Goal: Transaction & Acquisition: Subscribe to service/newsletter

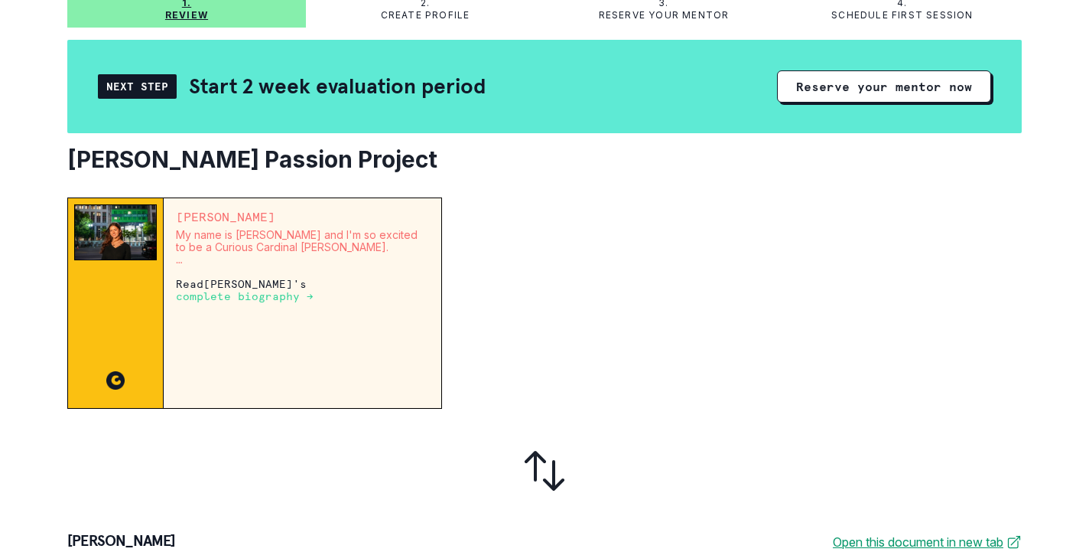
scroll to position [129, 0]
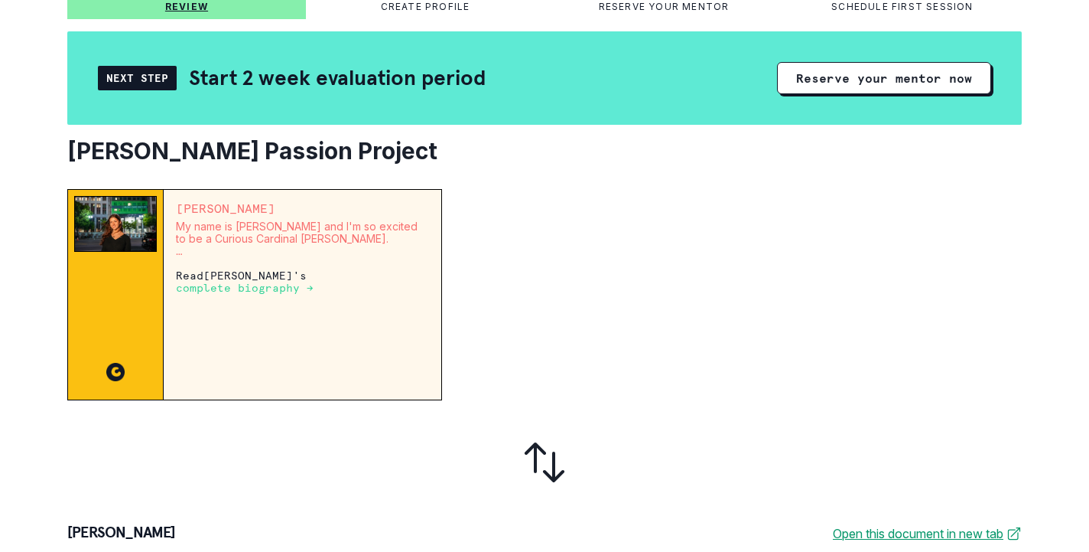
click at [144, 75] on div "Next Step" at bounding box center [137, 78] width 79 height 24
click at [262, 289] on p "complete biography →" at bounding box center [245, 288] width 138 height 12
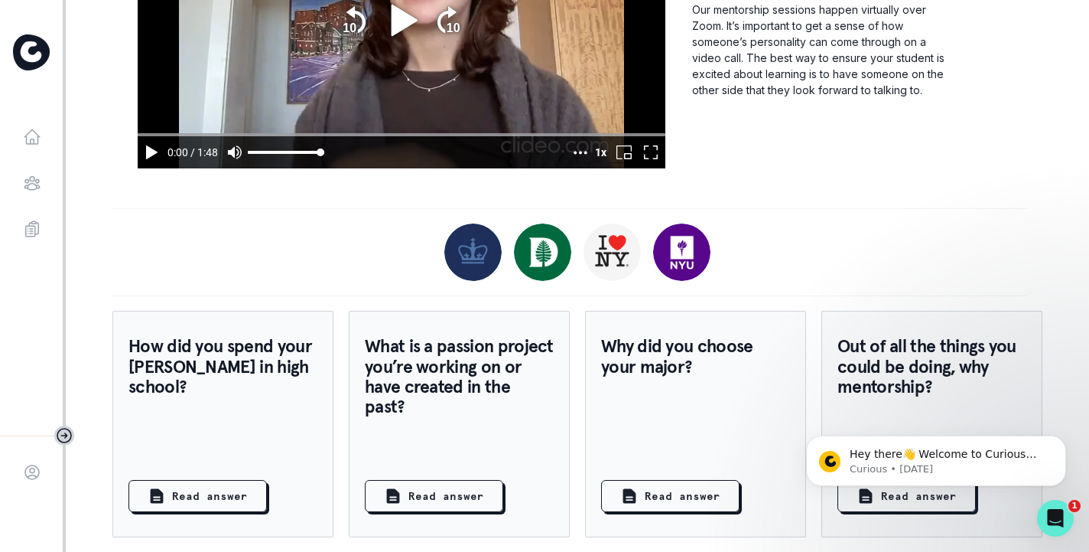
scroll to position [1169, 0]
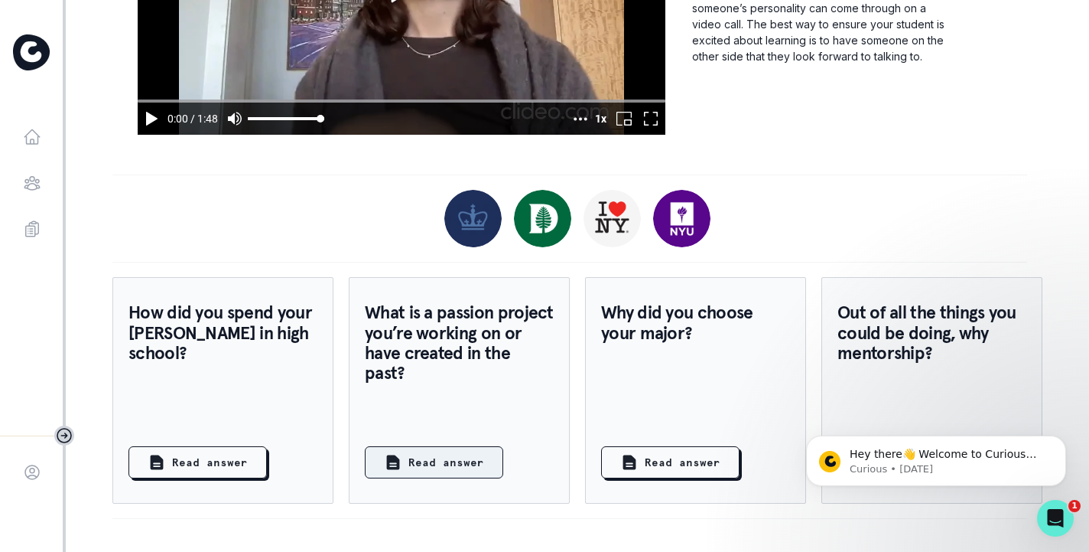
click at [471, 455] on p "Read answer" at bounding box center [446, 462] width 76 height 16
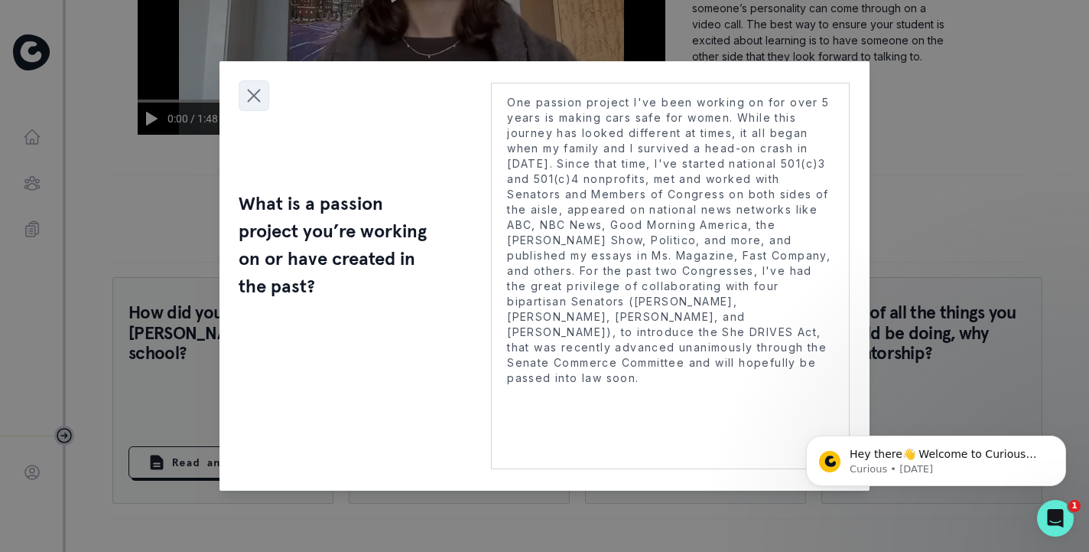
click at [252, 94] on icon "Close modal" at bounding box center [253, 95] width 23 height 23
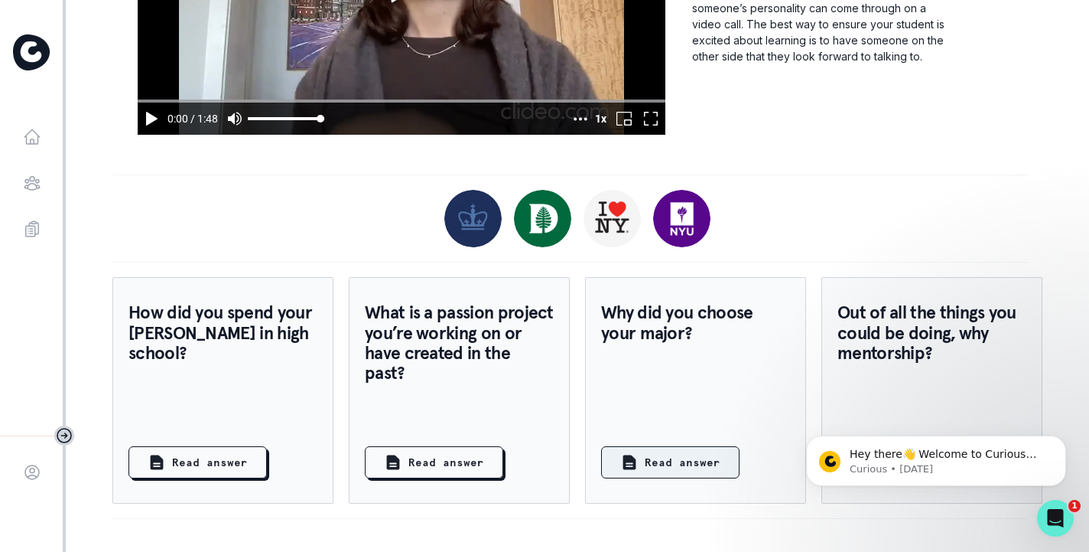
click at [692, 462] on p "Read answer" at bounding box center [683, 462] width 76 height 16
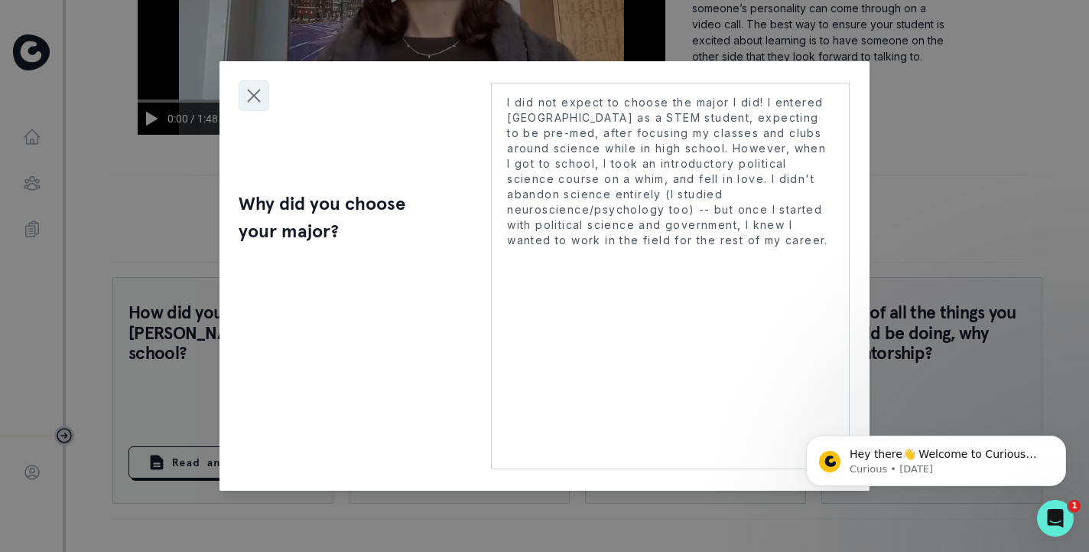
click at [252, 94] on icon "Close modal" at bounding box center [254, 95] width 11 height 11
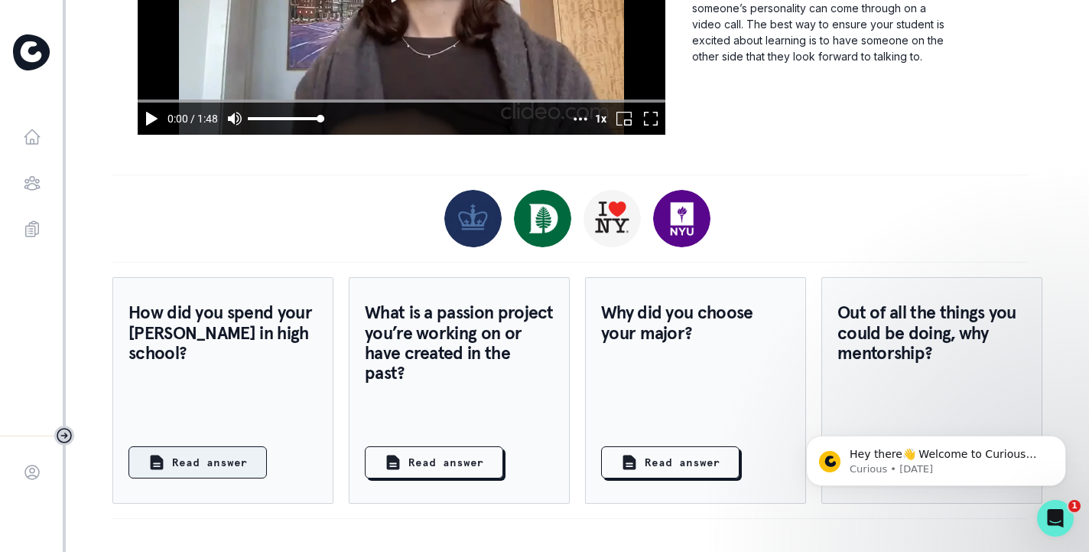
click at [247, 465] on button "Read answer" at bounding box center [198, 462] width 138 height 32
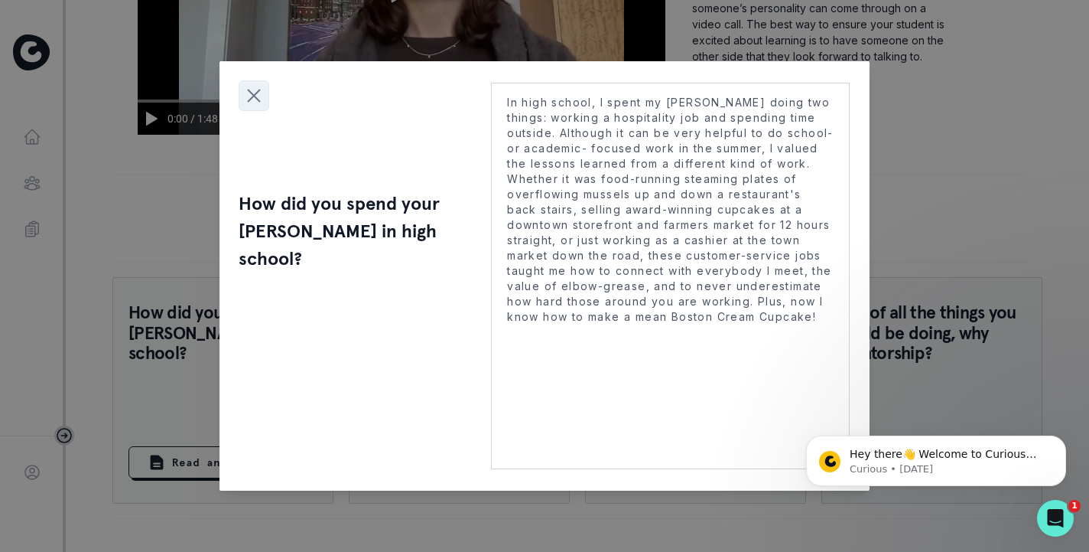
click at [249, 99] on icon "Close modal" at bounding box center [254, 95] width 11 height 11
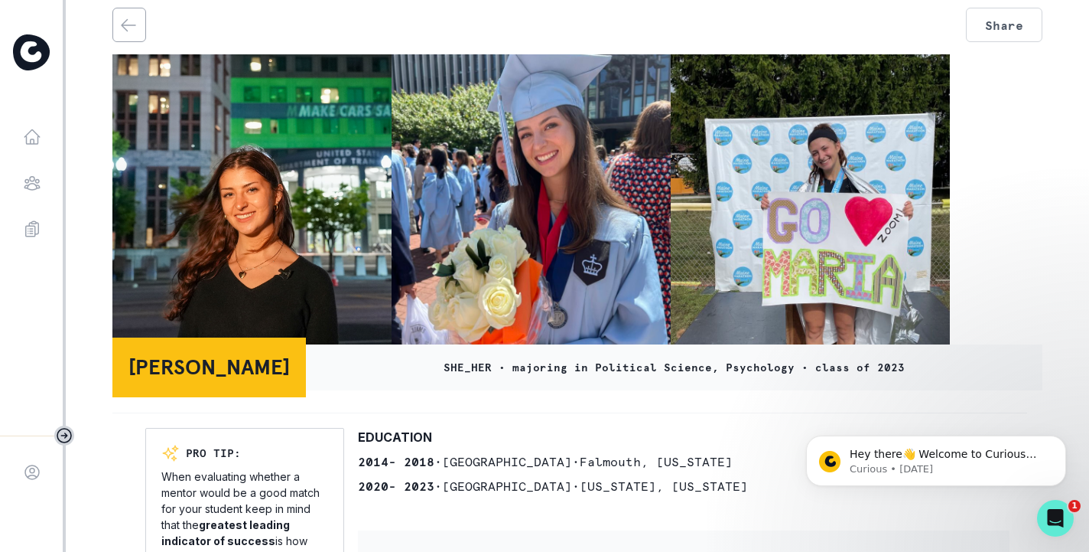
scroll to position [0, 0]
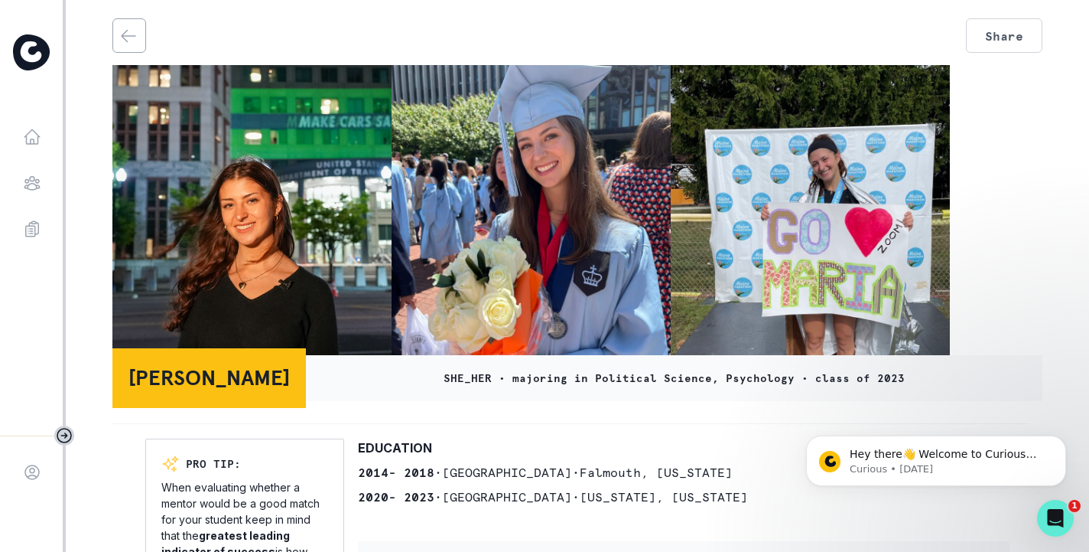
click at [129, 37] on icon "back" at bounding box center [128, 36] width 18 height 18
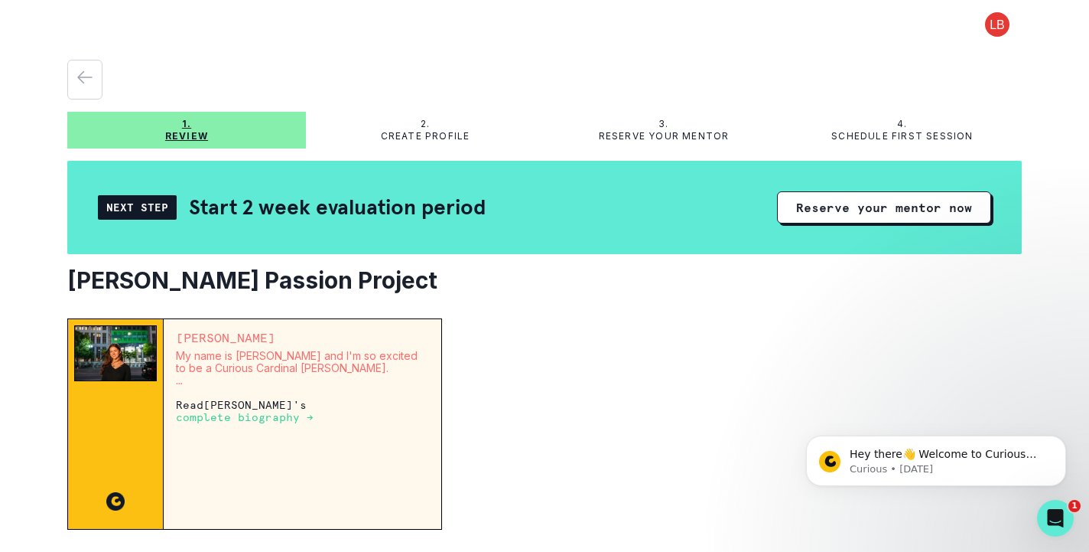
click at [403, 141] on p "Create profile" at bounding box center [426, 136] width 90 height 12
click at [140, 210] on div "Next Step" at bounding box center [137, 207] width 79 height 24
click at [272, 134] on div "1. Review" at bounding box center [186, 130] width 239 height 24
click at [441, 148] on div "2. Create profile" at bounding box center [425, 130] width 239 height 37
click at [409, 132] on p "Create profile" at bounding box center [426, 136] width 90 height 12
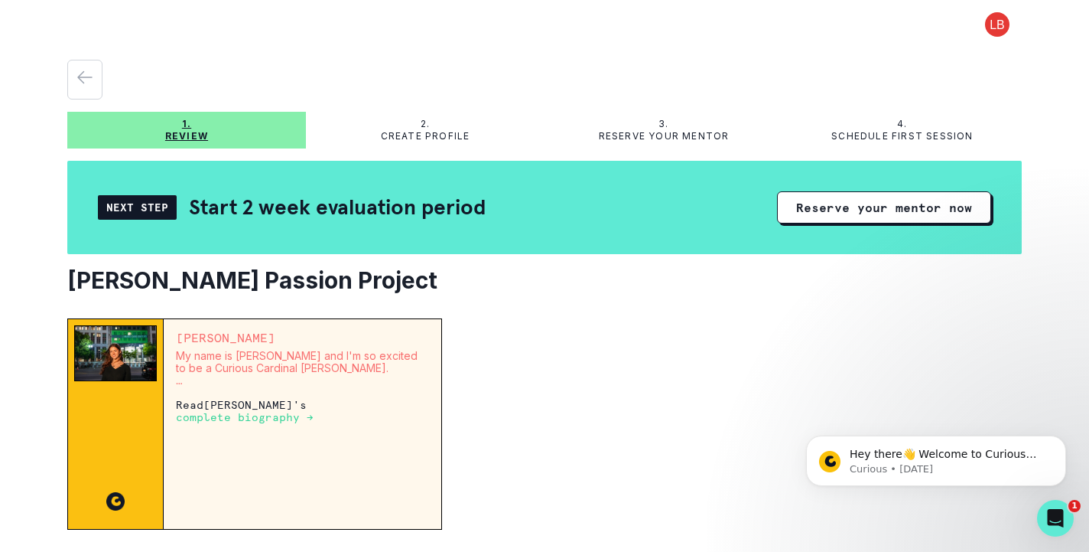
click at [240, 135] on div "1. Review" at bounding box center [186, 130] width 239 height 24
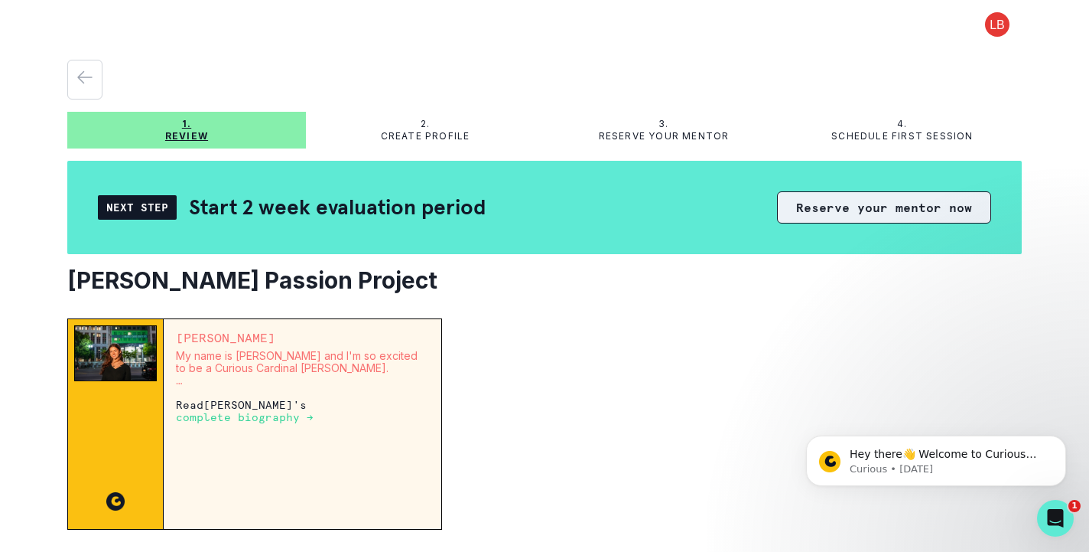
click at [808, 215] on button "Reserve your mentor now" at bounding box center [884, 207] width 214 height 32
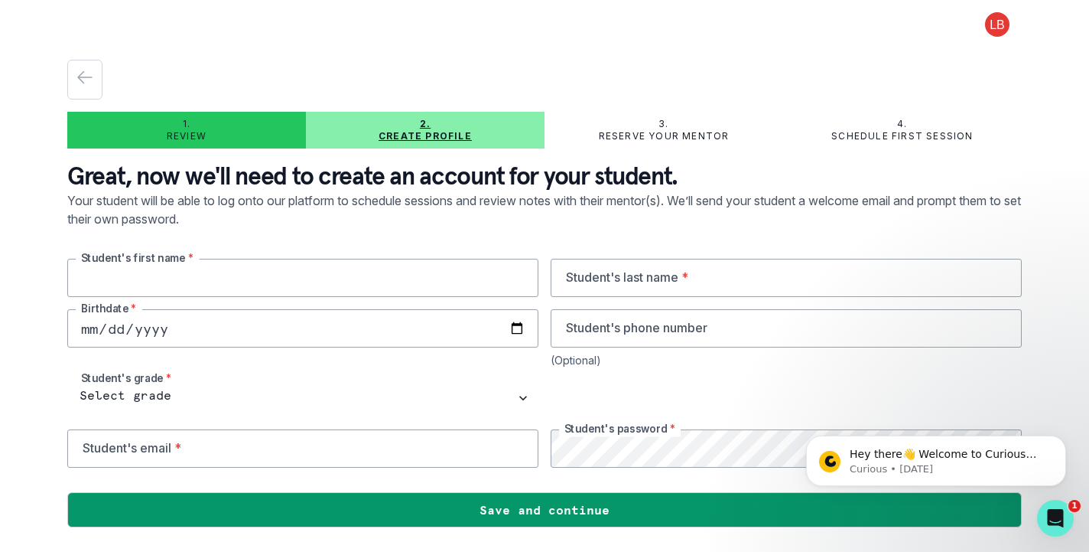
click at [356, 278] on input "text" at bounding box center [302, 278] width 471 height 38
type input "[PERSON_NAME]"
type input "Brille"
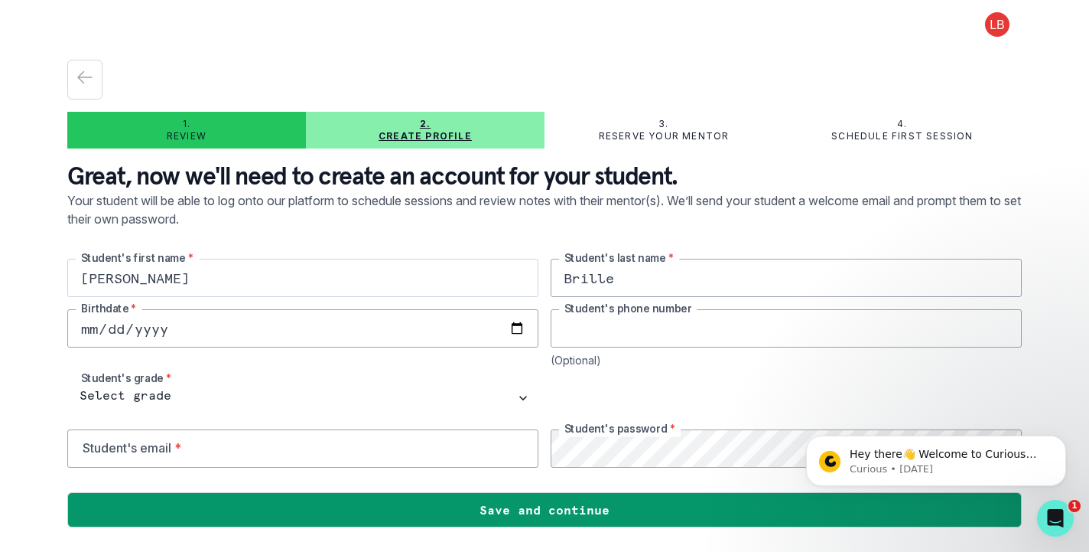
type input "9176050687"
type input "[EMAIL_ADDRESS][DOMAIN_NAME]"
click at [414, 329] on input "date" at bounding box center [302, 328] width 471 height 38
type input "[DATE]"
drag, startPoint x: 592, startPoint y: 329, endPoint x: 708, endPoint y: 328, distance: 115.5
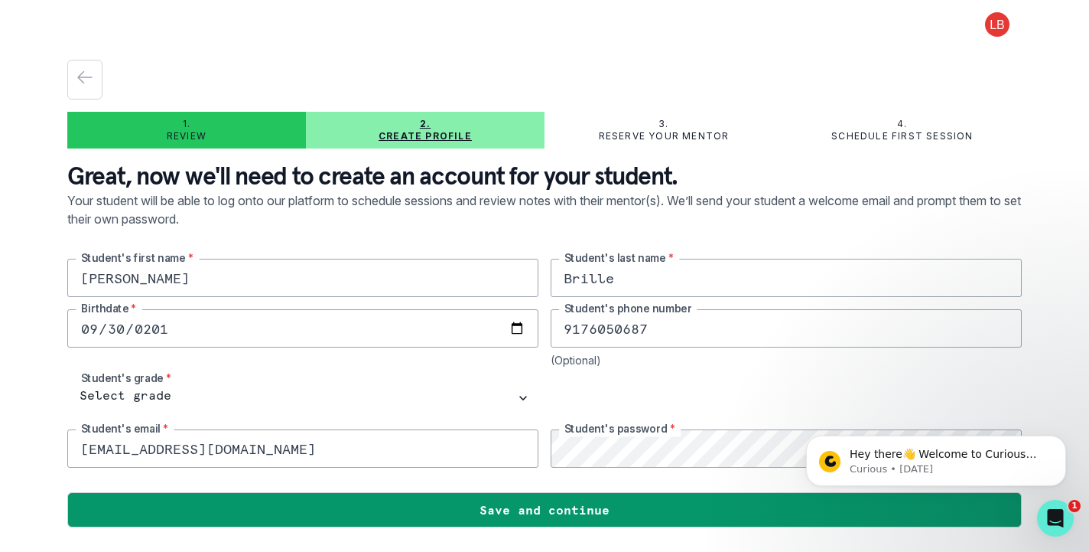
click at [708, 328] on input "9176050687" at bounding box center [786, 328] width 471 height 38
type input "9178470715"
drag, startPoint x: 269, startPoint y: 460, endPoint x: 74, endPoint y: 447, distance: 194.7
click at [74, 451] on input "[EMAIL_ADDRESS][DOMAIN_NAME]" at bounding box center [302, 448] width 471 height 38
type input "[EMAIL_ADDRESS][DOMAIN_NAME]"
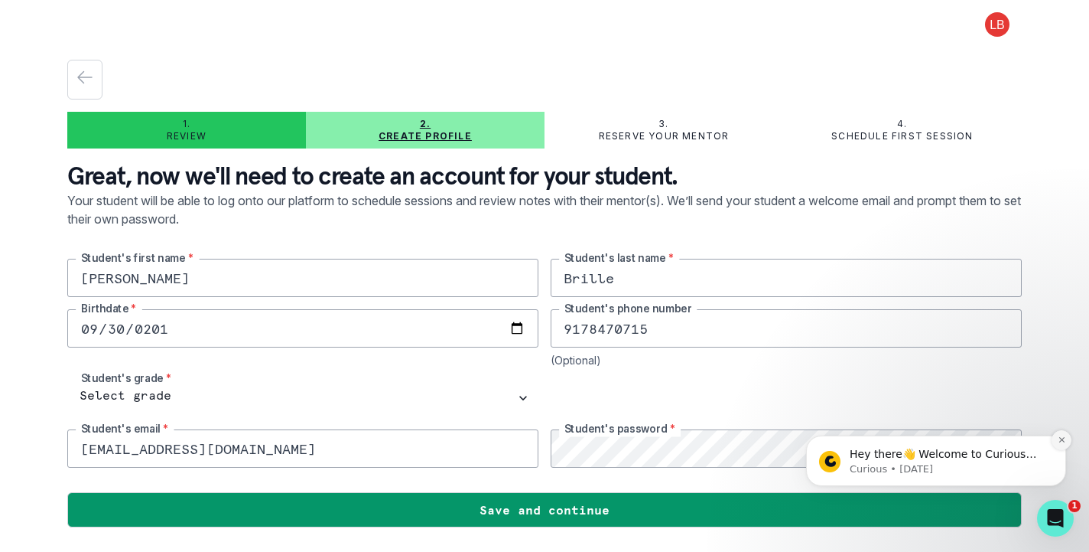
click at [1059, 437] on icon "Dismiss notification" at bounding box center [1061, 439] width 5 height 5
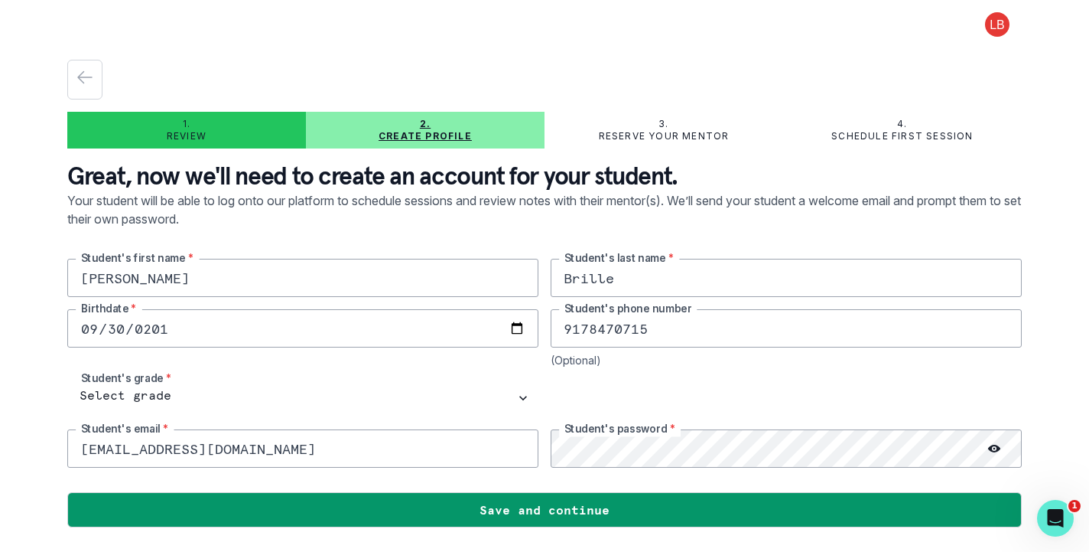
click at [994, 451] on icon at bounding box center [994, 448] width 12 height 8
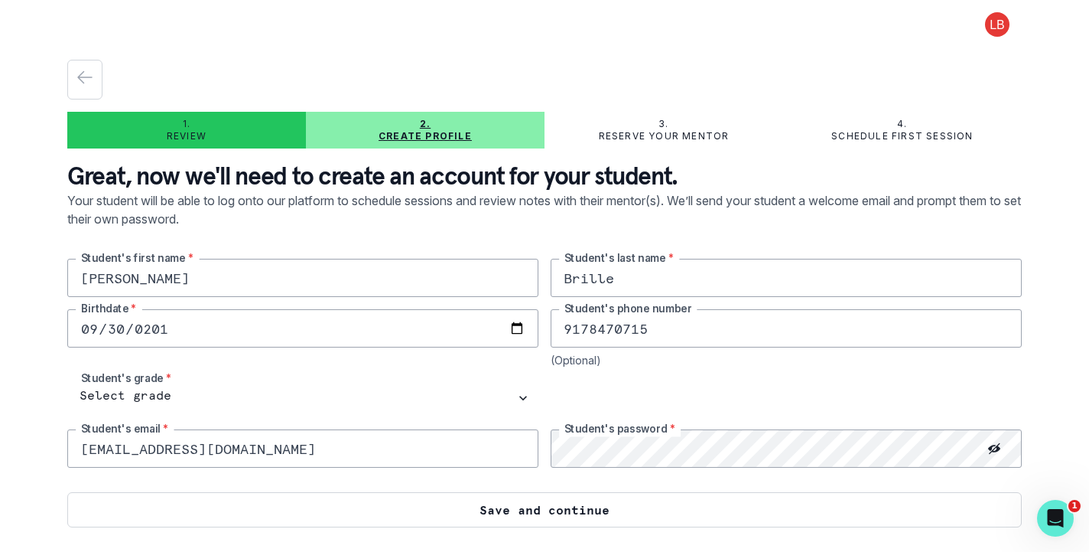
click at [828, 516] on button "Save and continue" at bounding box center [544, 509] width 955 height 35
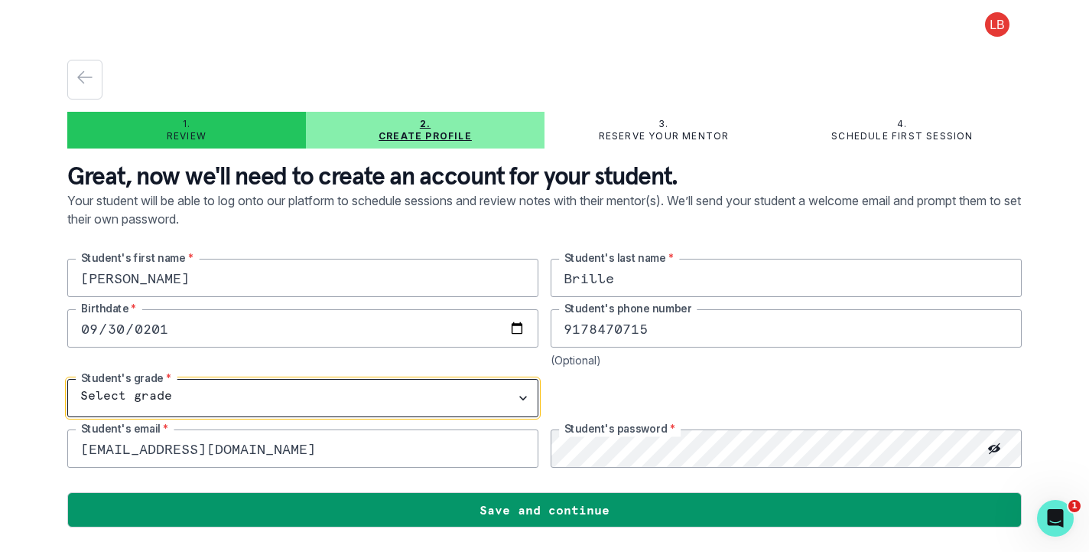
click at [518, 400] on select "Select grade 1st Grade 2nd Grade 3rd Grade 4th Grade 5th Grade 6th Grade 7th Gr…" at bounding box center [302, 398] width 471 height 38
select select "8th Grade"
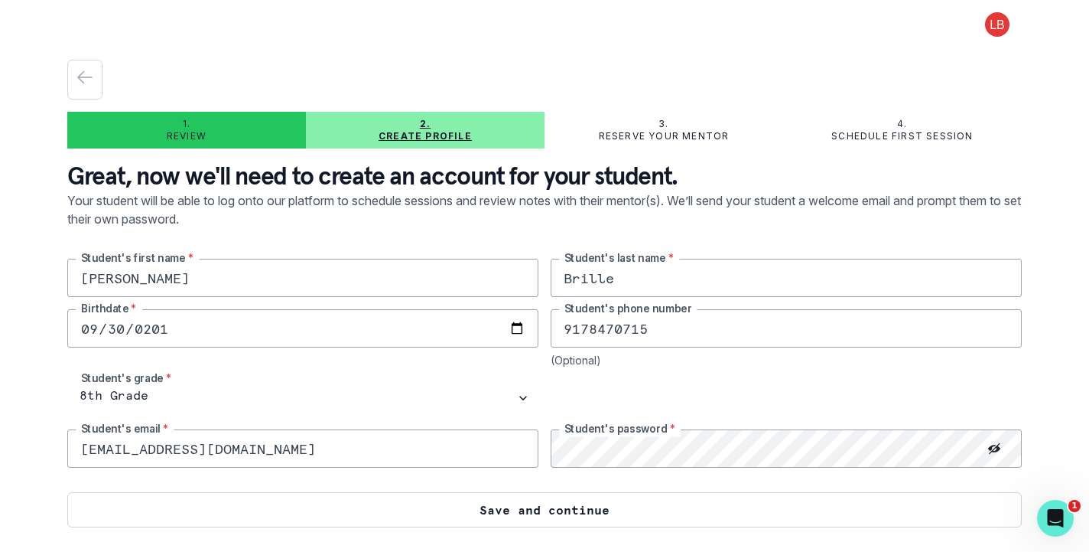
click at [745, 513] on button "Save and continue" at bounding box center [544, 509] width 955 height 35
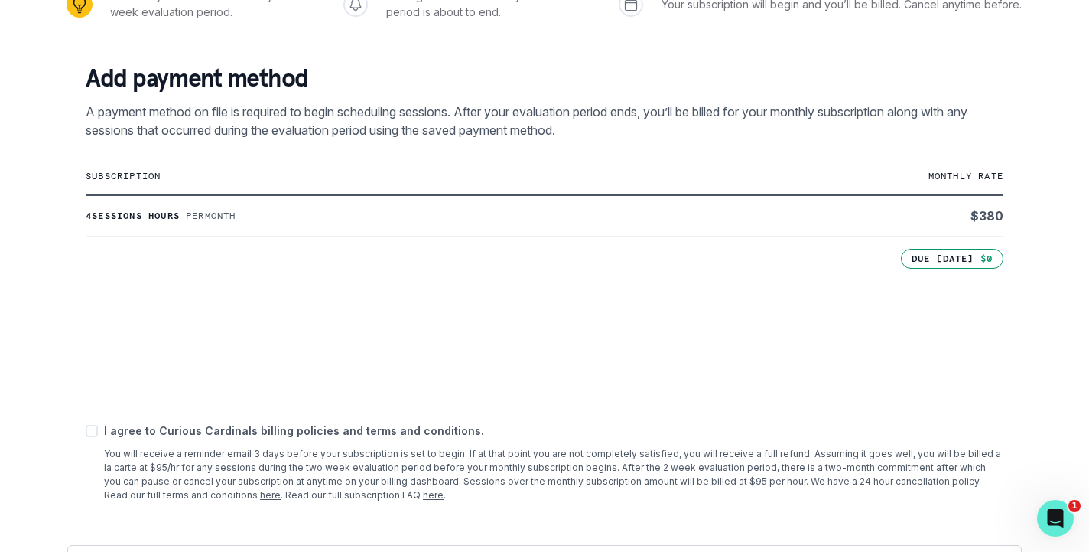
scroll to position [280, 0]
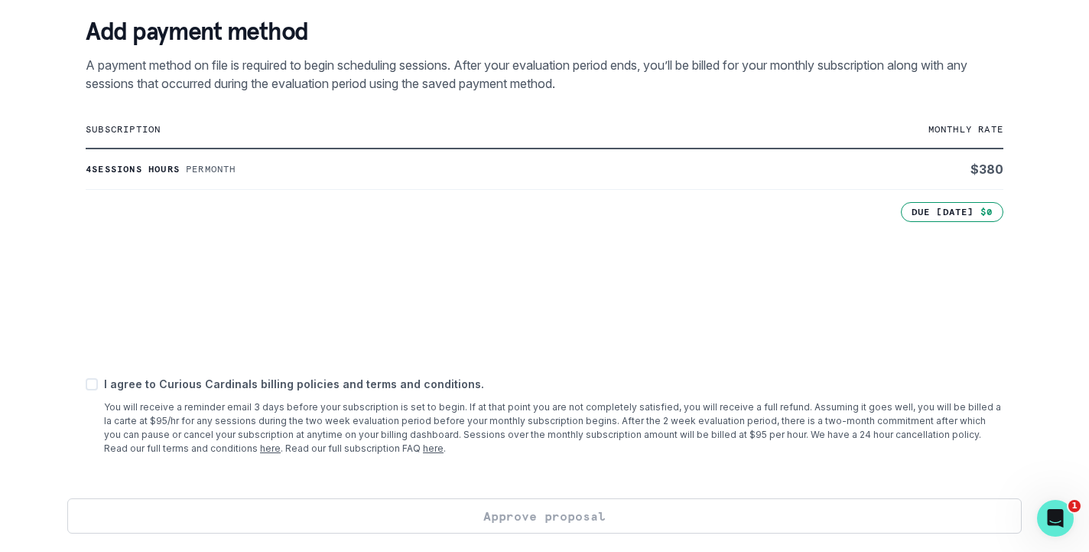
click at [89, 384] on span at bounding box center [92, 384] width 12 height 12
click at [86, 384] on input "checkbox" at bounding box center [85, 383] width 1 height 1
checkbox input "true"
click at [382, 521] on button "Approve proposal" at bounding box center [544, 515] width 955 height 35
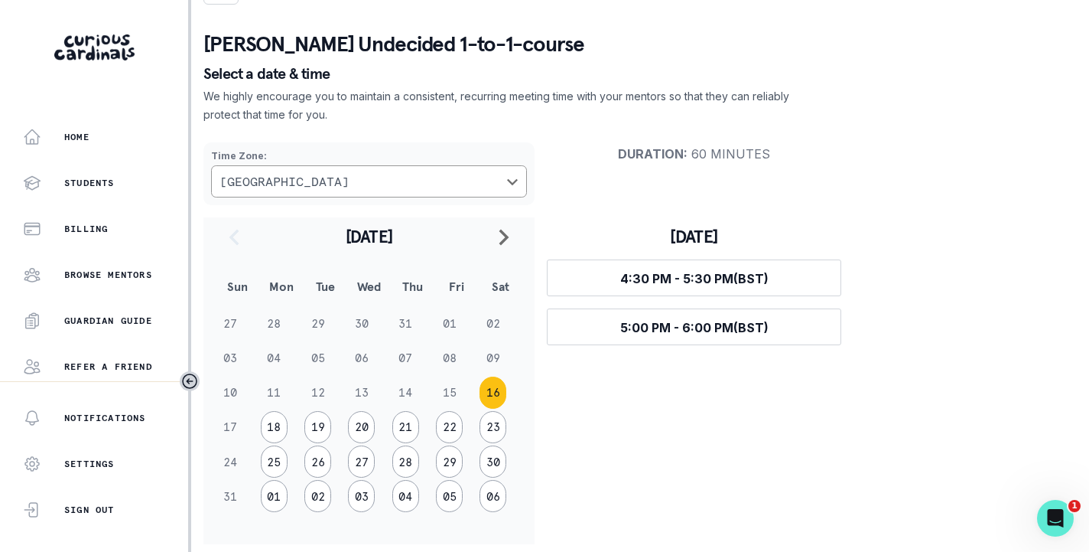
scroll to position [54, 0]
click at [272, 428] on button "18" at bounding box center [274, 426] width 27 height 32
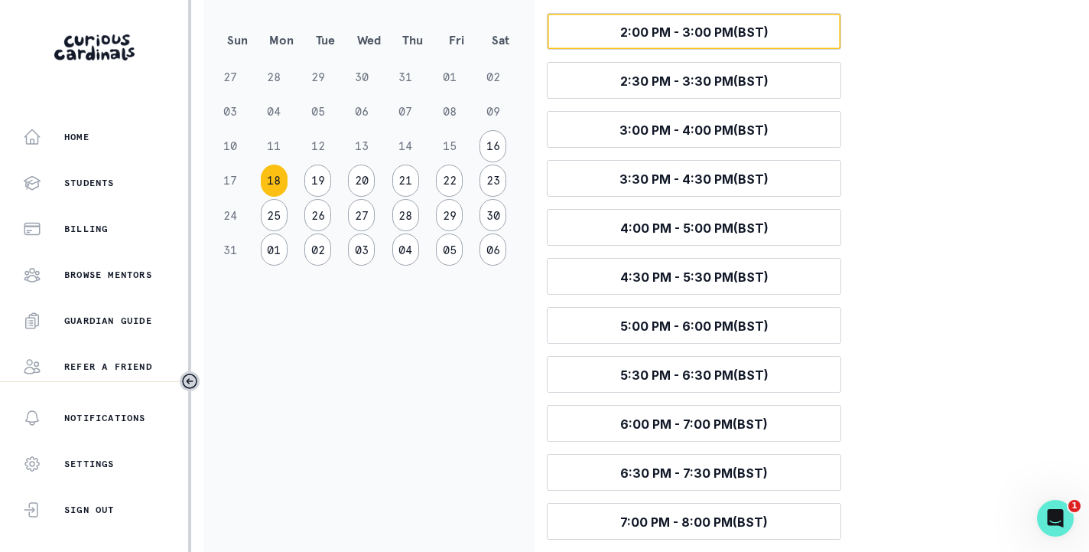
scroll to position [286, 0]
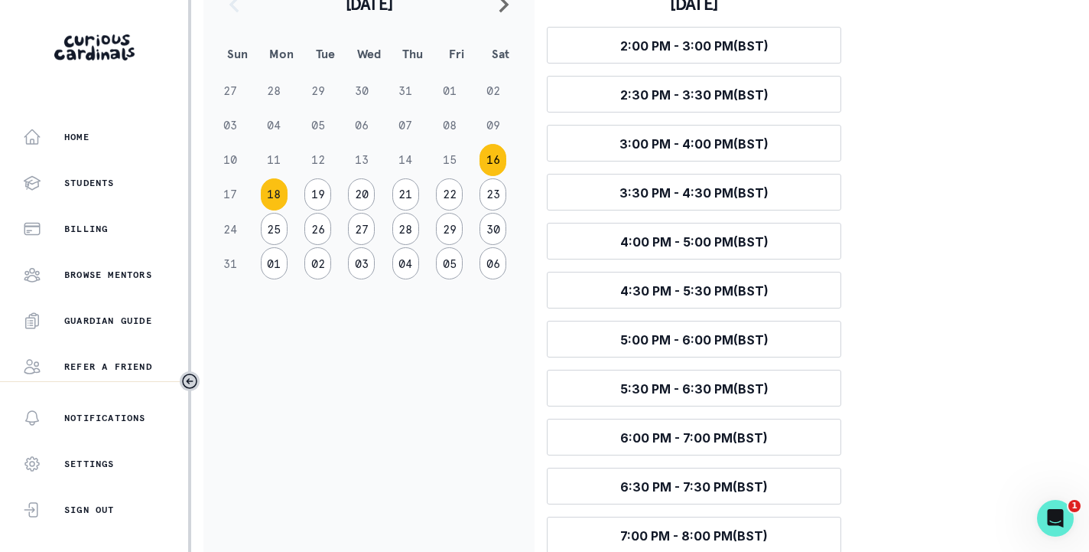
click at [496, 158] on button "16" at bounding box center [493, 160] width 27 height 32
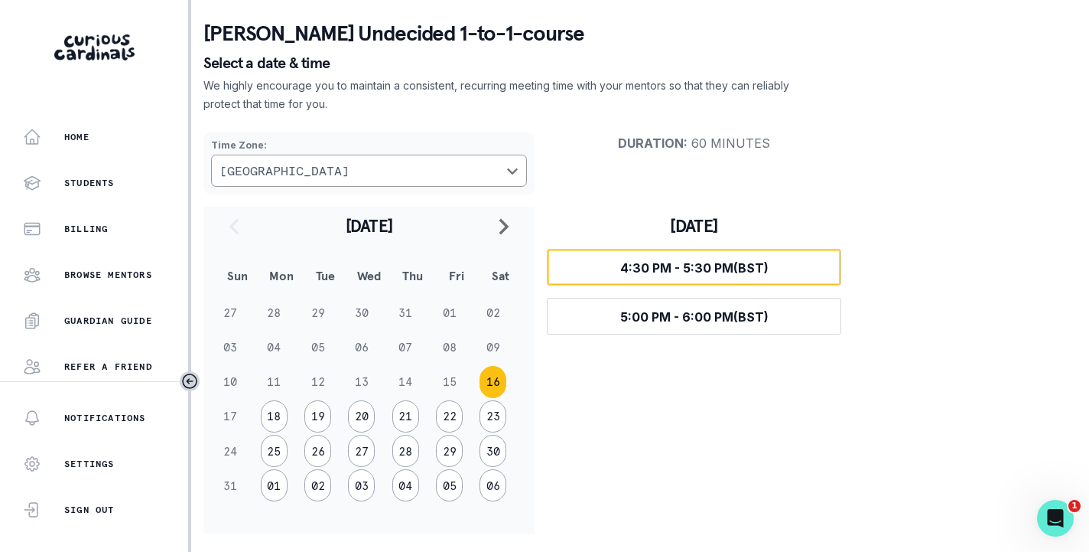
scroll to position [65, 0]
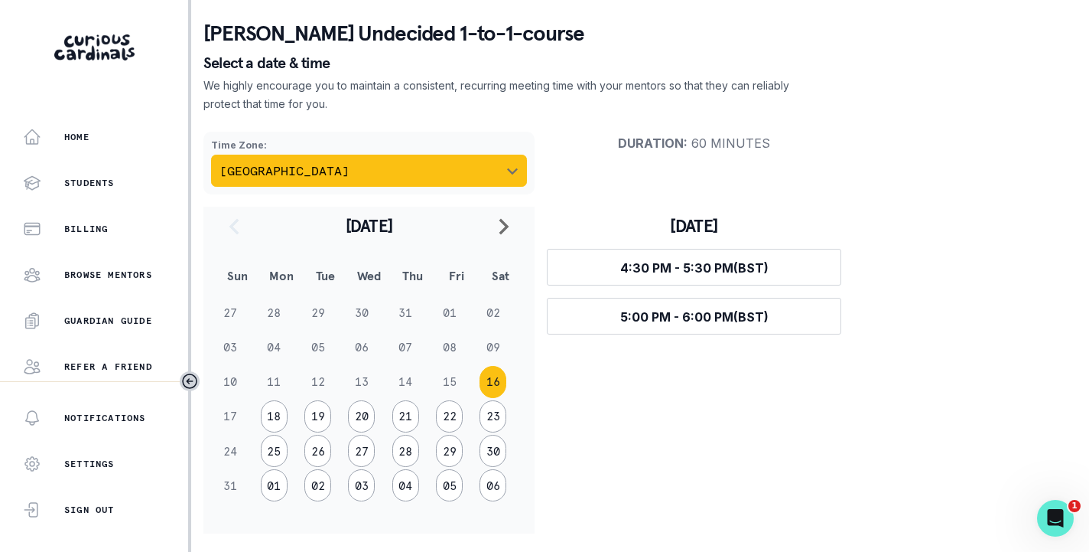
click at [511, 169] on icon "Choose a timezone" at bounding box center [512, 171] width 12 height 12
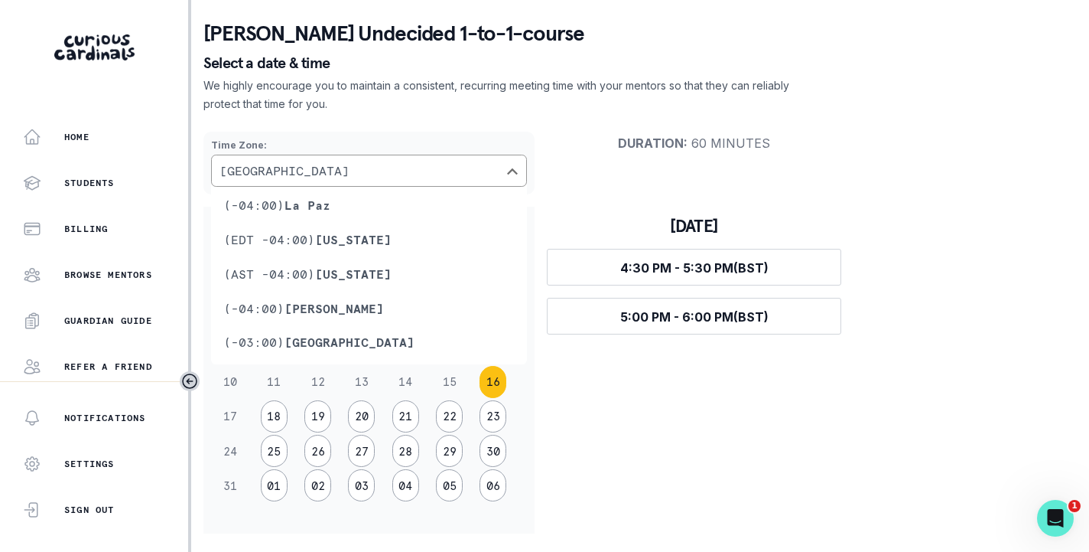
scroll to position [676, 0]
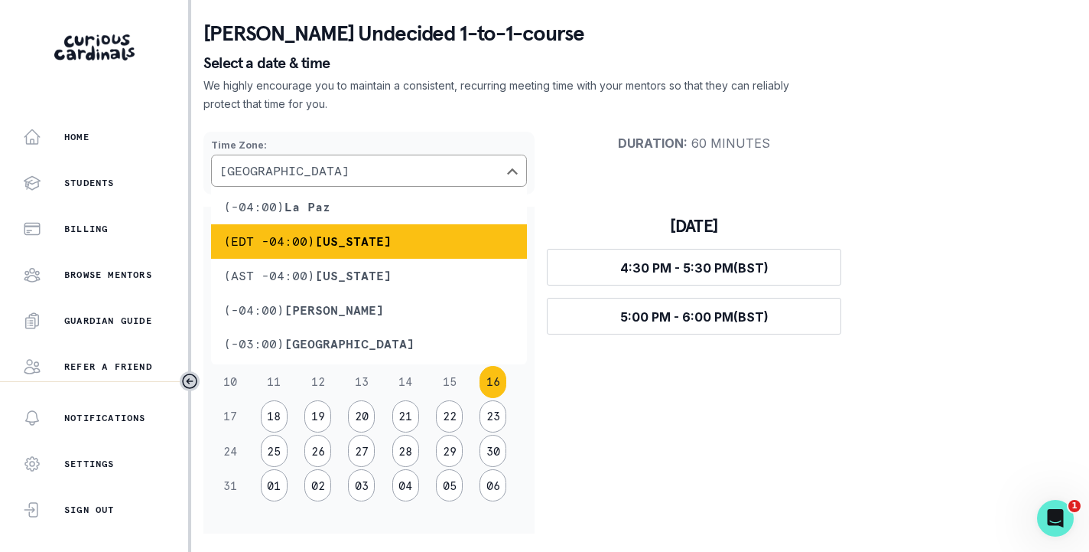
click at [440, 233] on li "(EDT -04:00) [US_STATE]" at bounding box center [369, 241] width 316 height 34
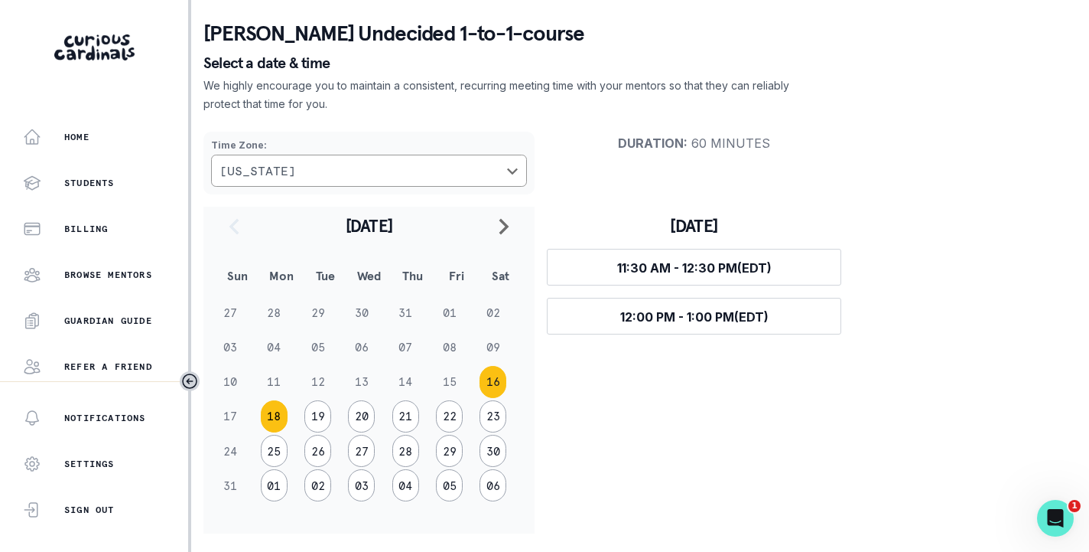
click at [274, 415] on button "18" at bounding box center [274, 416] width 27 height 32
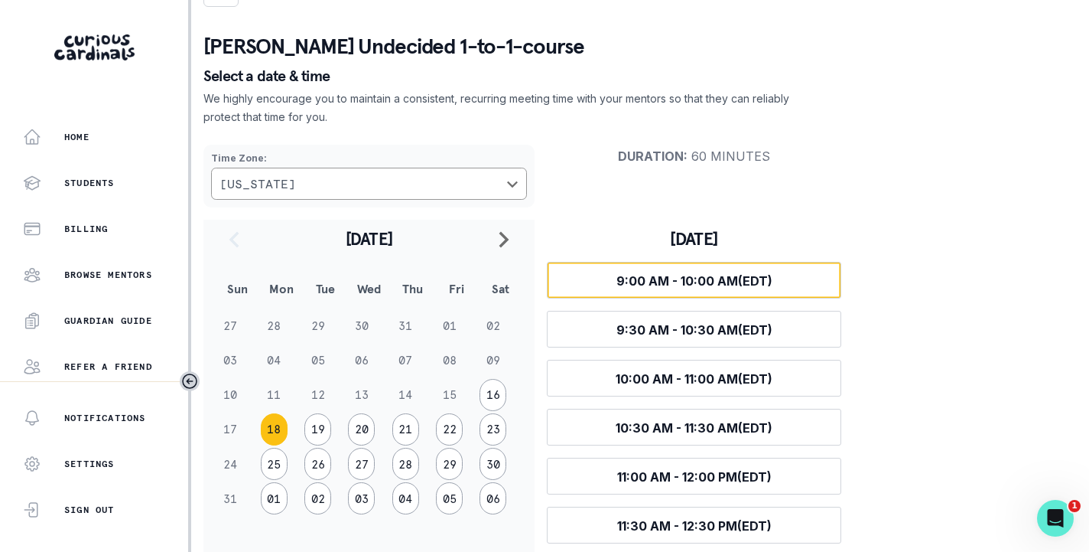
scroll to position [67, 0]
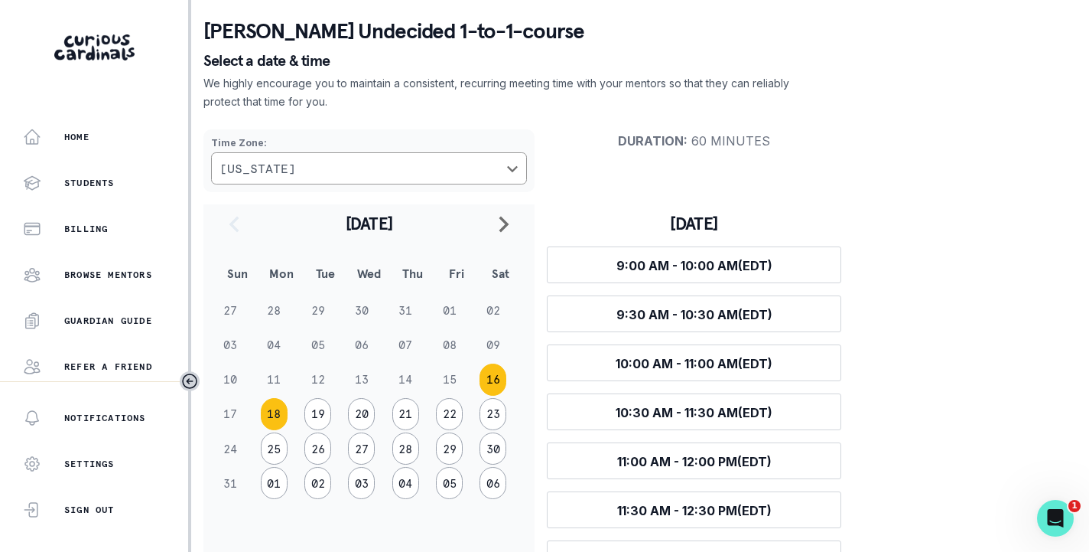
click at [493, 376] on button "16" at bounding box center [493, 379] width 27 height 32
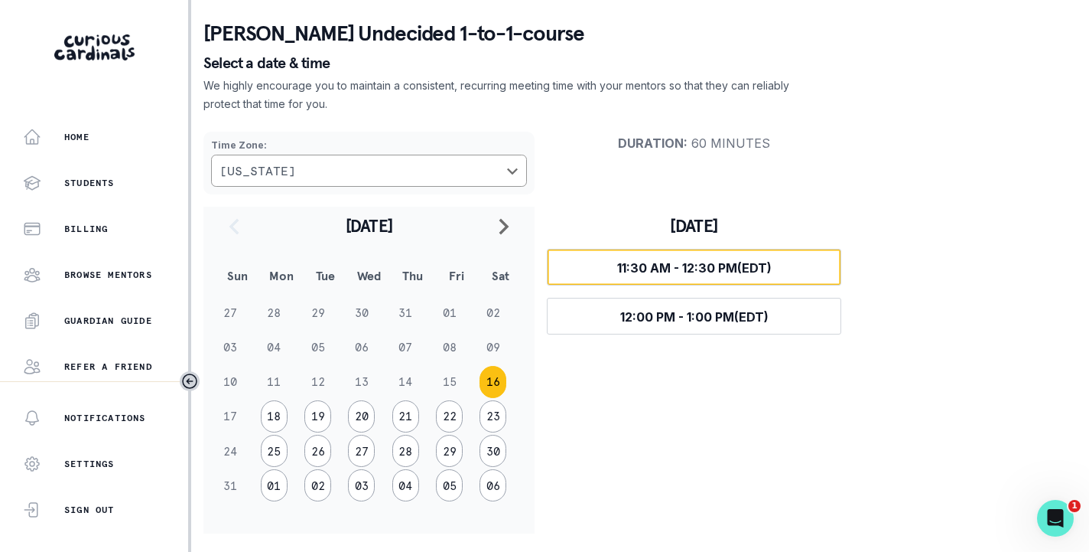
scroll to position [65, 0]
click at [612, 272] on button "Select time 11:30 AM - 12:30 PM (EDT)" at bounding box center [694, 267] width 295 height 37
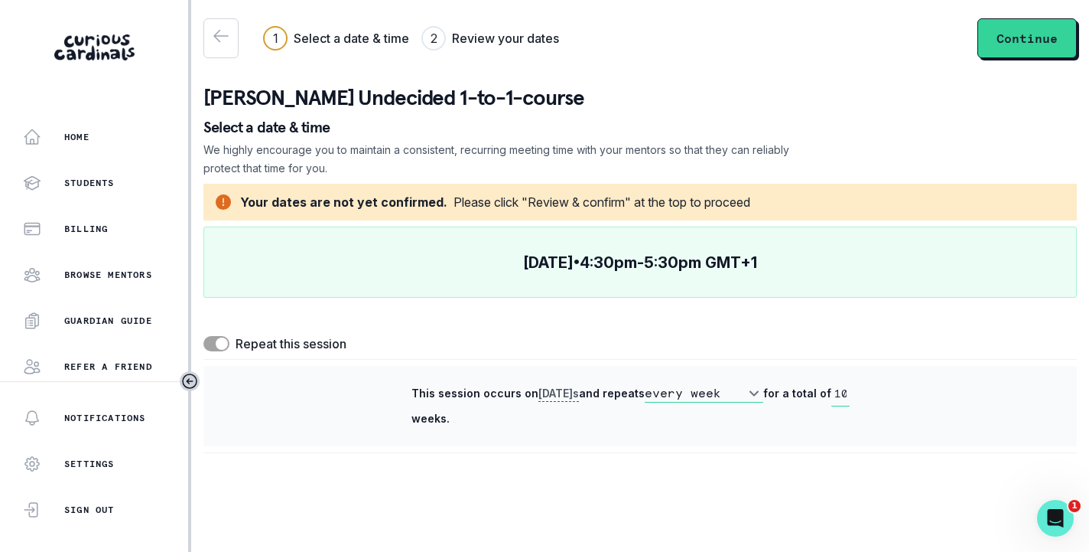
scroll to position [0, 0]
click at [209, 346] on span at bounding box center [216, 343] width 26 height 15
click at [203, 336] on input "checkbox" at bounding box center [203, 335] width 1 height 1
checkbox input "false"
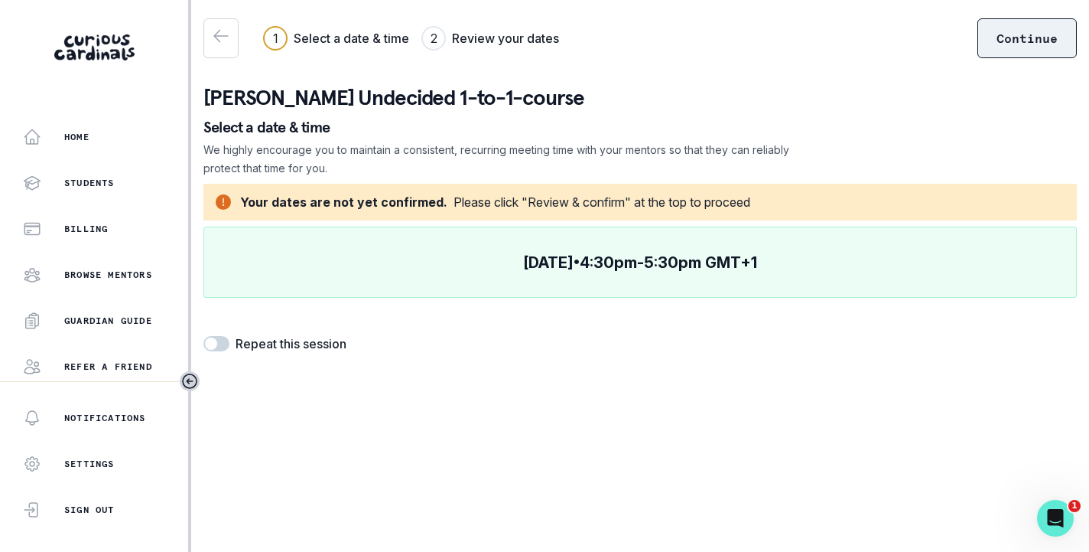
click at [1020, 34] on button "Continue" at bounding box center [1027, 38] width 99 height 40
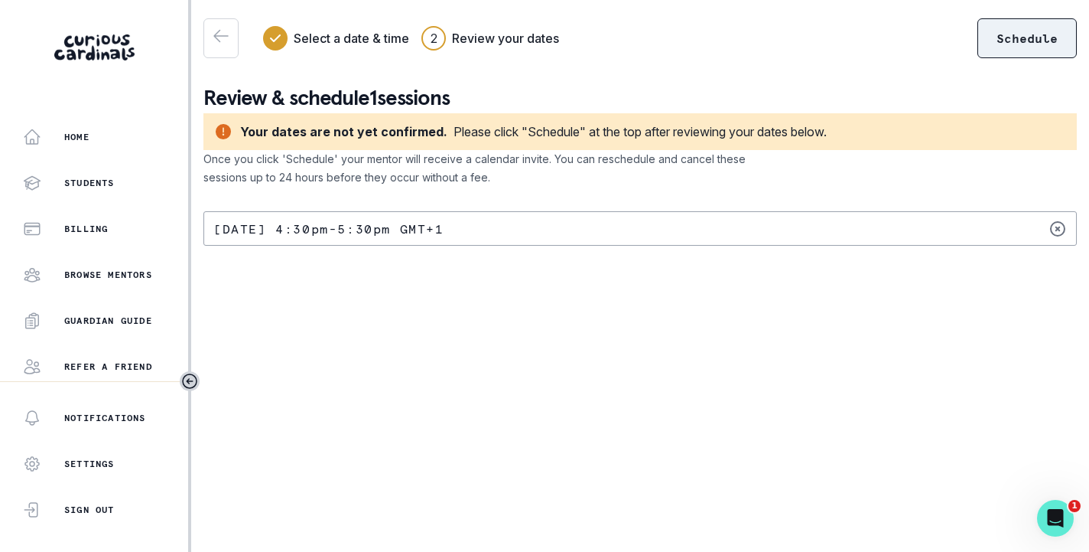
click at [1015, 38] on button "Schedule" at bounding box center [1027, 38] width 99 height 40
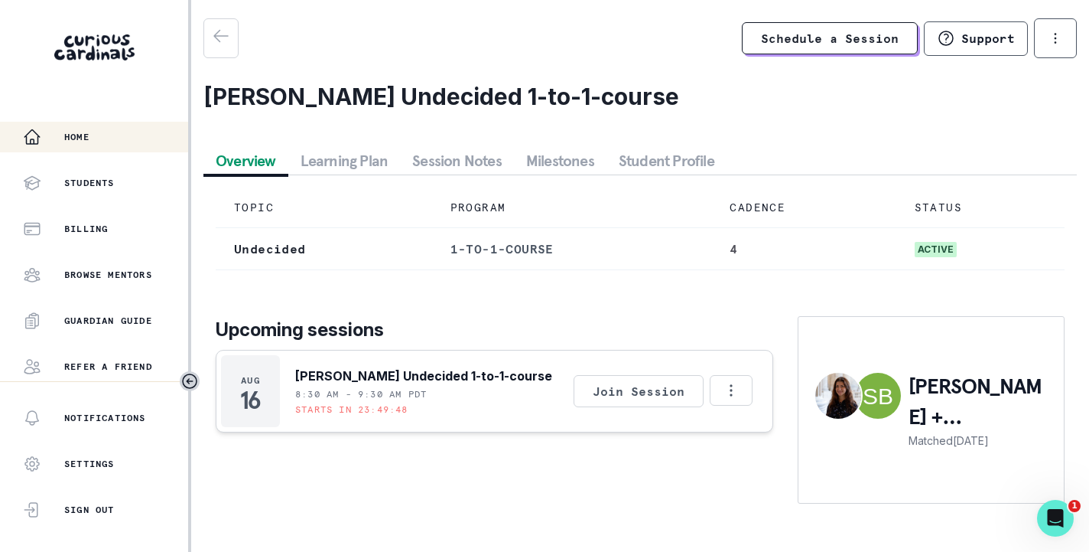
click at [79, 135] on p "Home" at bounding box center [76, 137] width 25 height 12
